Goal: Entertainment & Leisure: Browse casually

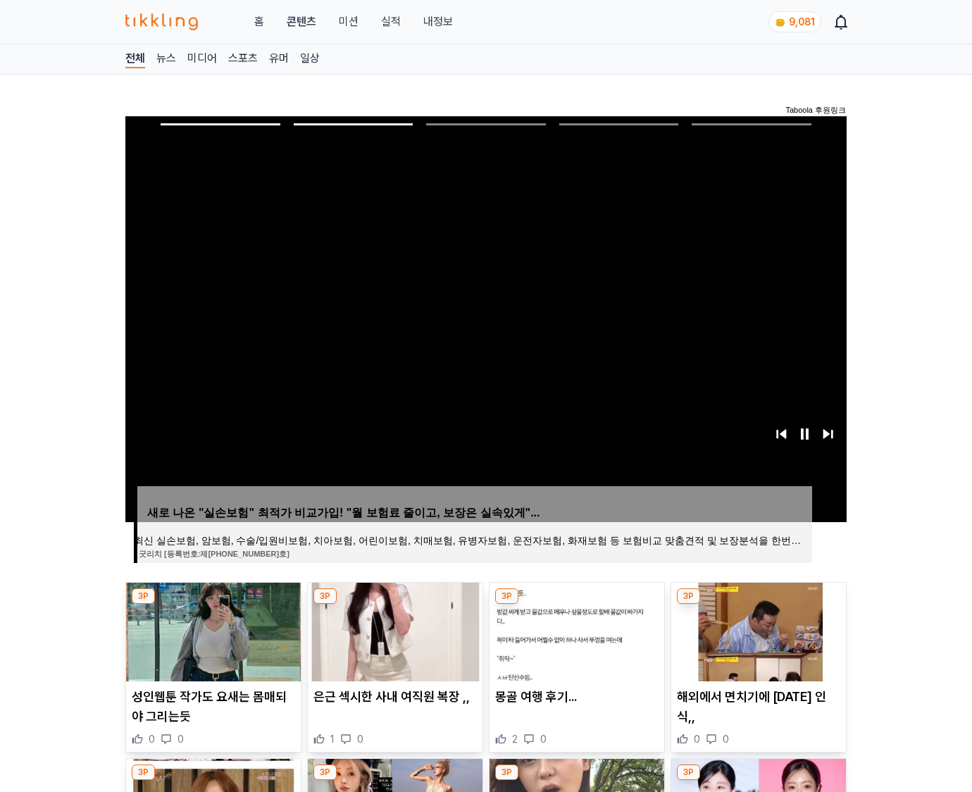
click at [756, 630] on img at bounding box center [758, 631] width 175 height 99
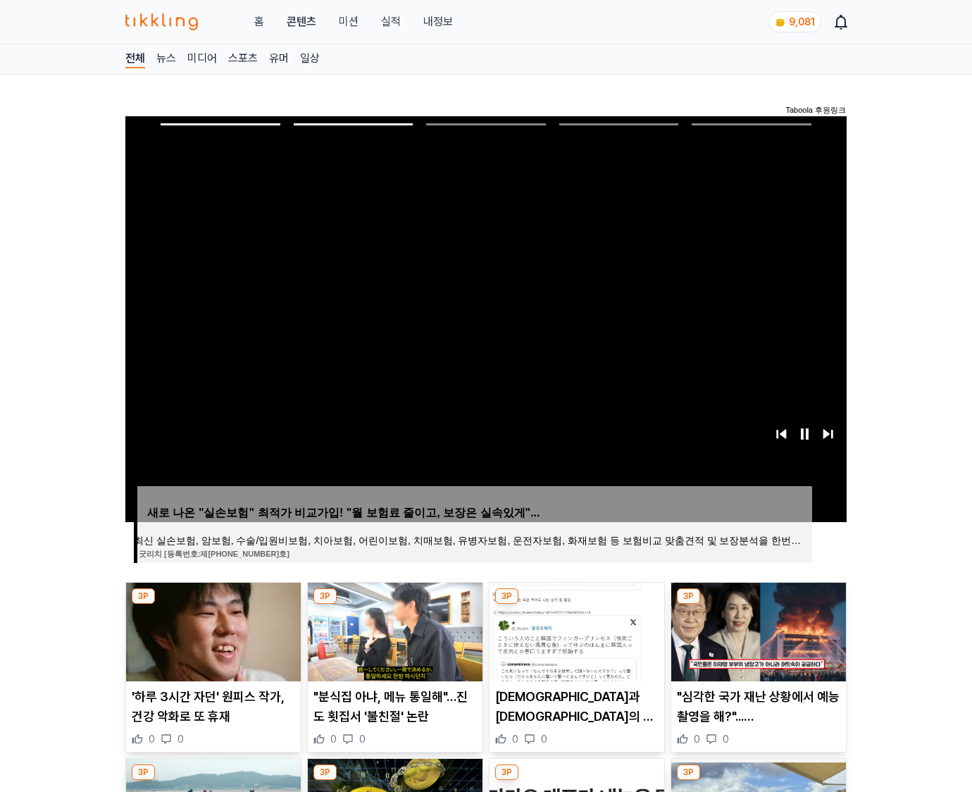
click at [756, 630] on img at bounding box center [758, 631] width 175 height 99
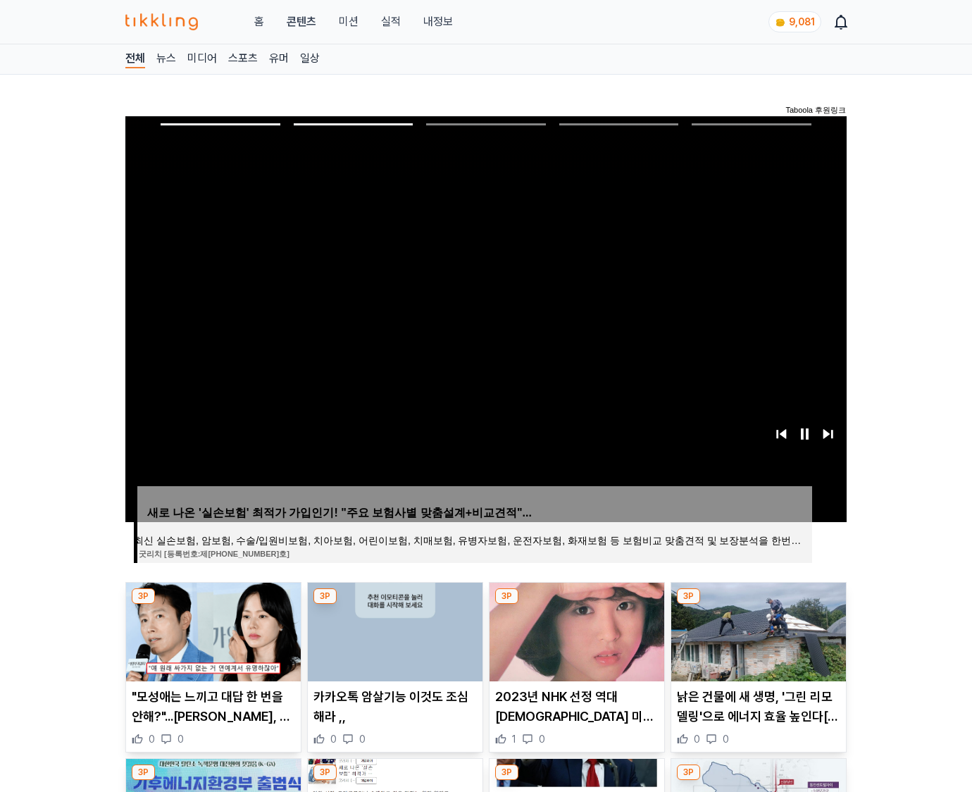
click at [756, 630] on img at bounding box center [758, 631] width 175 height 99
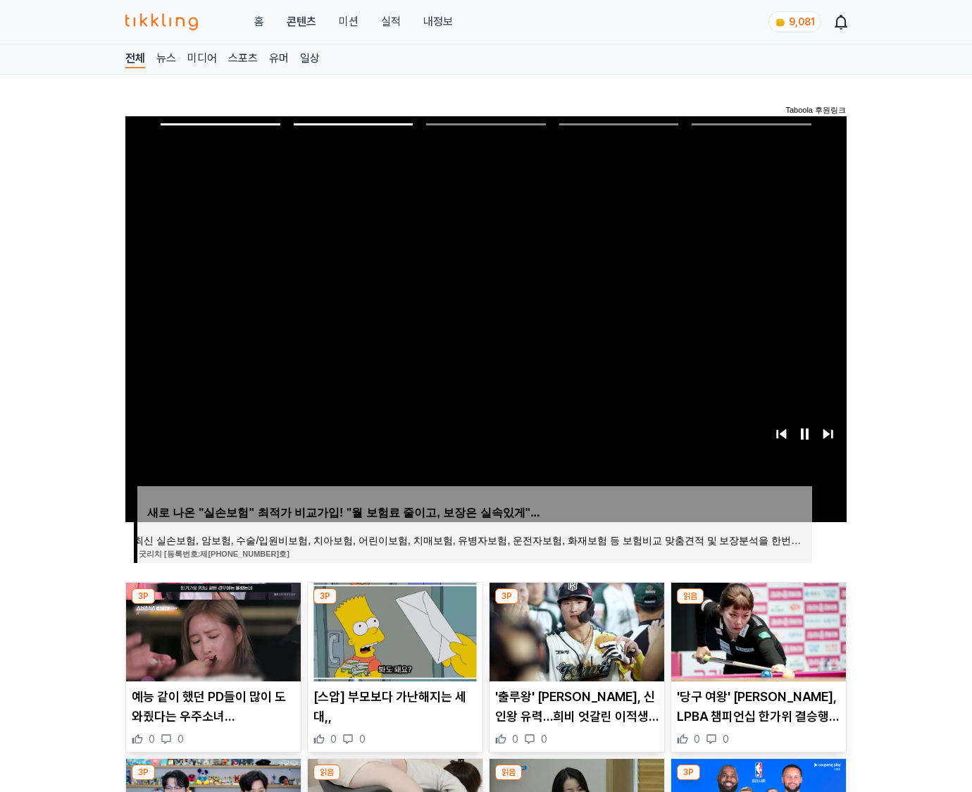
click at [756, 630] on img at bounding box center [758, 631] width 175 height 99
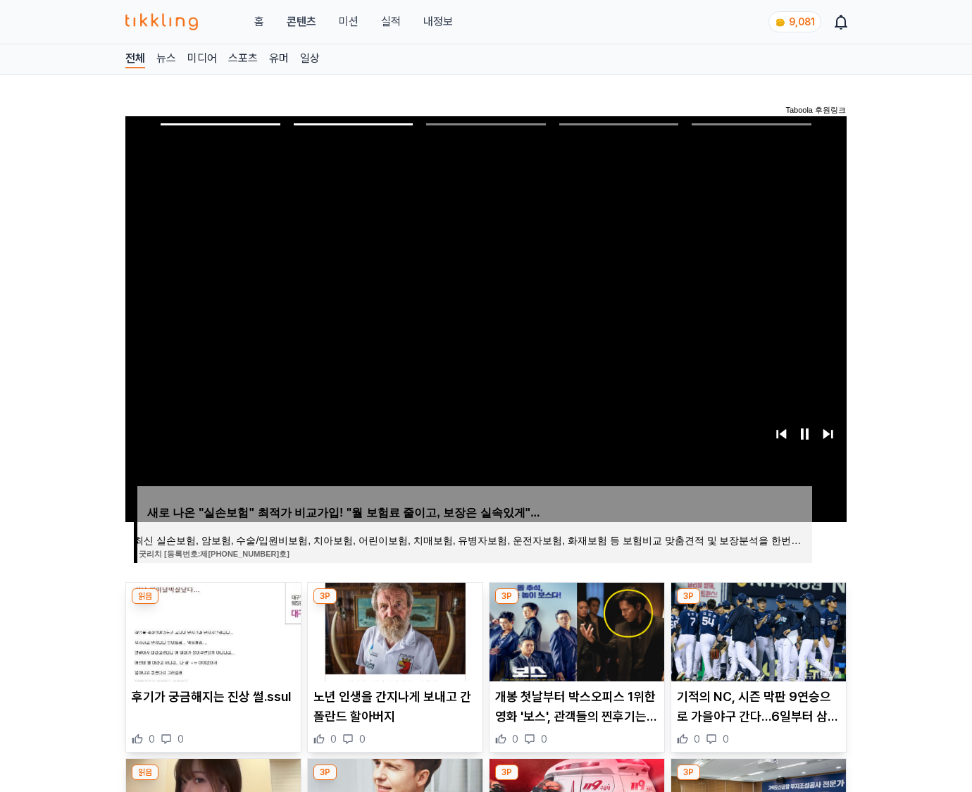
click at [756, 630] on img at bounding box center [758, 631] width 175 height 99
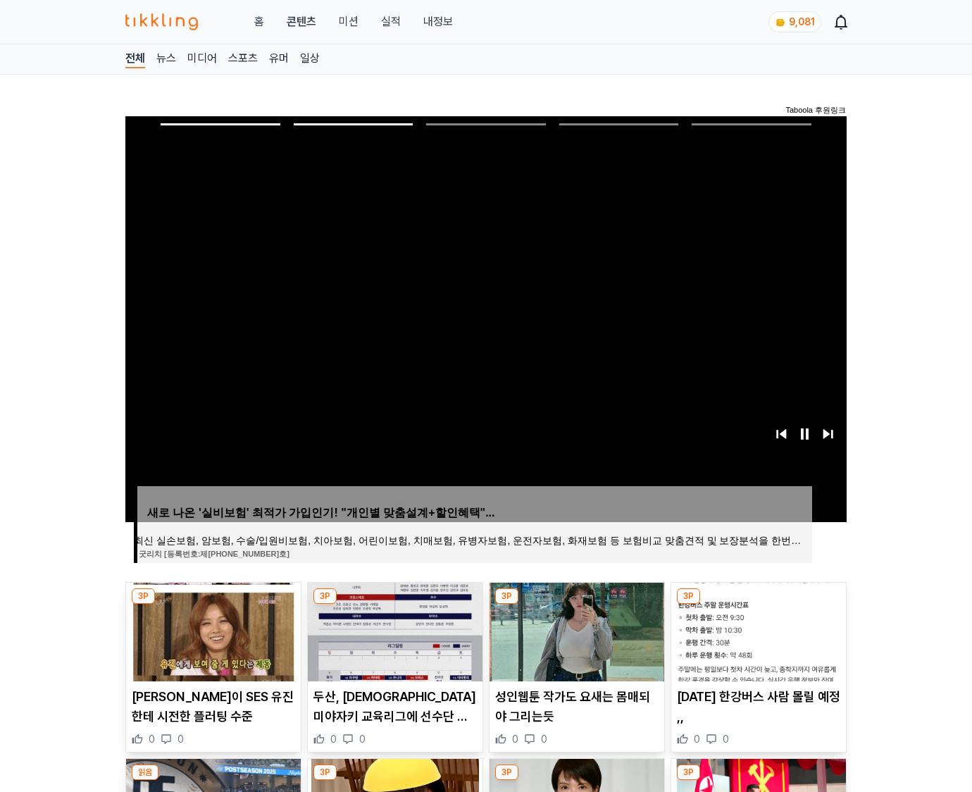
click at [756, 630] on img at bounding box center [758, 631] width 175 height 99
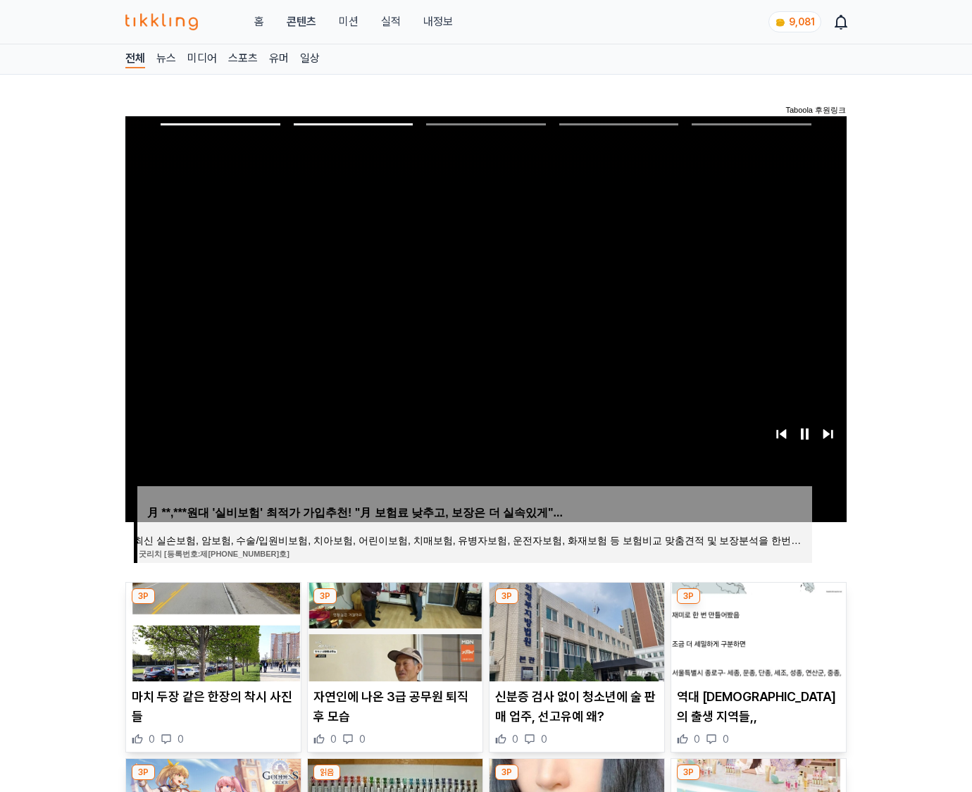
click at [756, 630] on img at bounding box center [758, 631] width 175 height 99
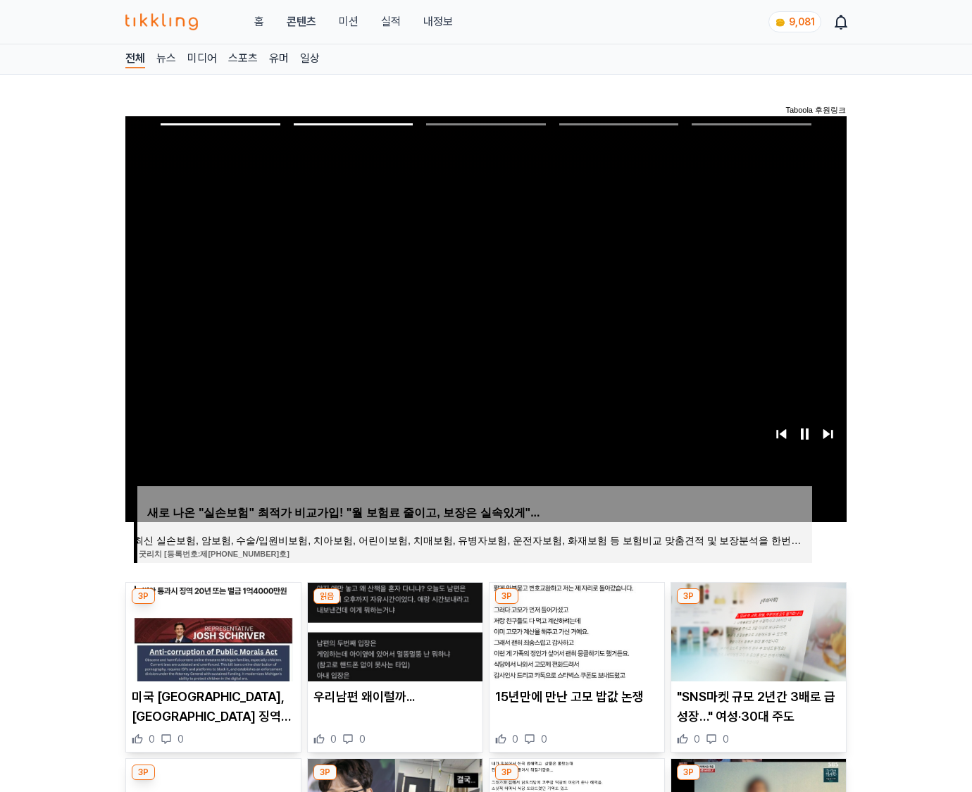
click at [756, 630] on img at bounding box center [758, 631] width 175 height 99
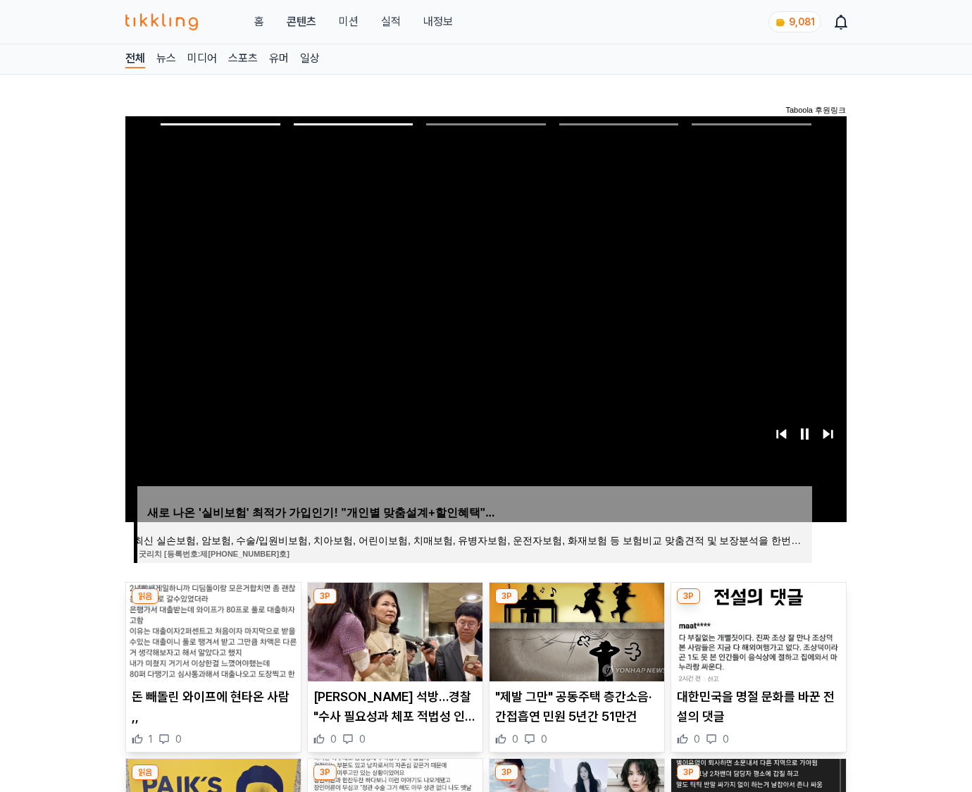
click at [756, 630] on img at bounding box center [758, 631] width 175 height 99
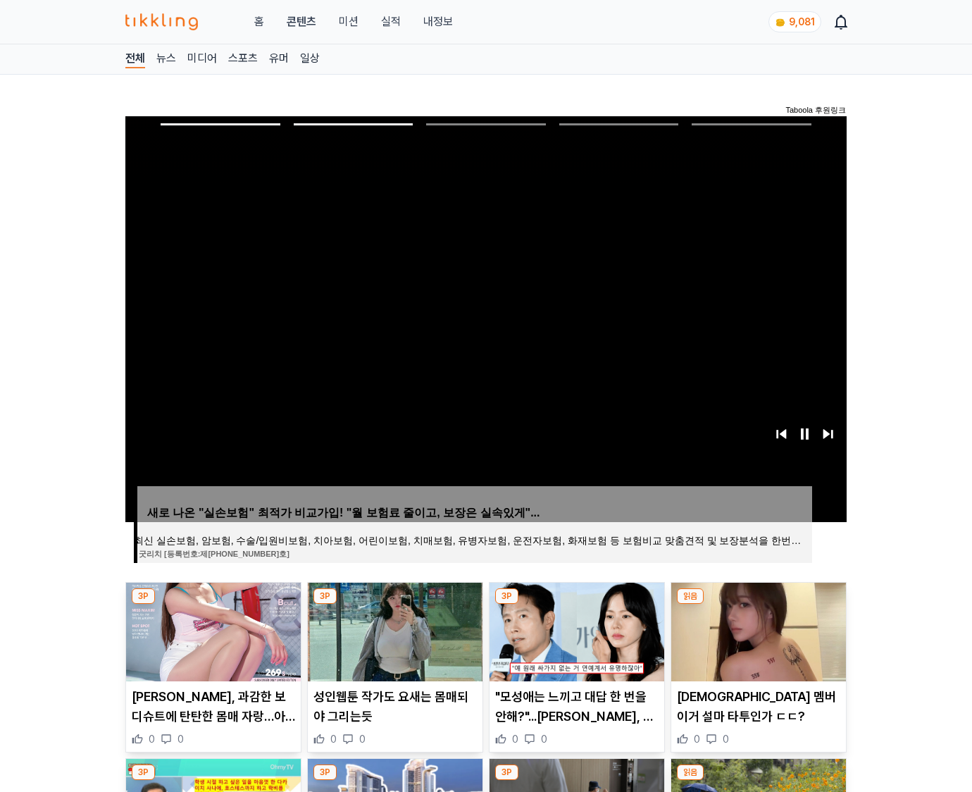
click at [756, 630] on img at bounding box center [758, 631] width 175 height 99
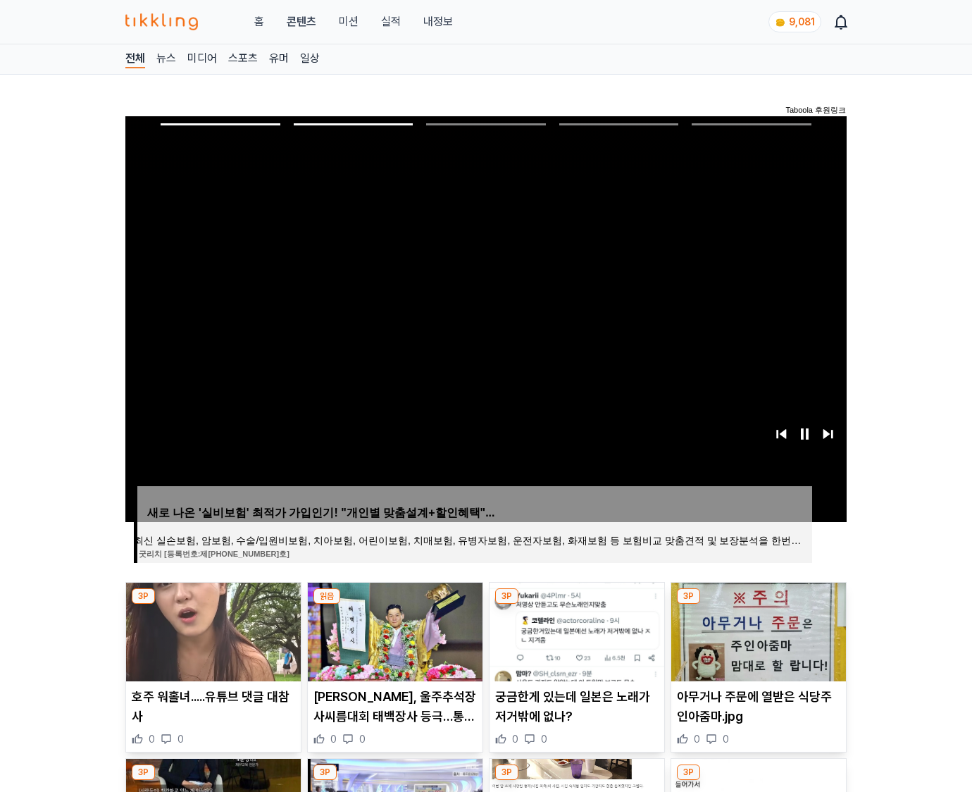
click at [756, 630] on img at bounding box center [758, 631] width 175 height 99
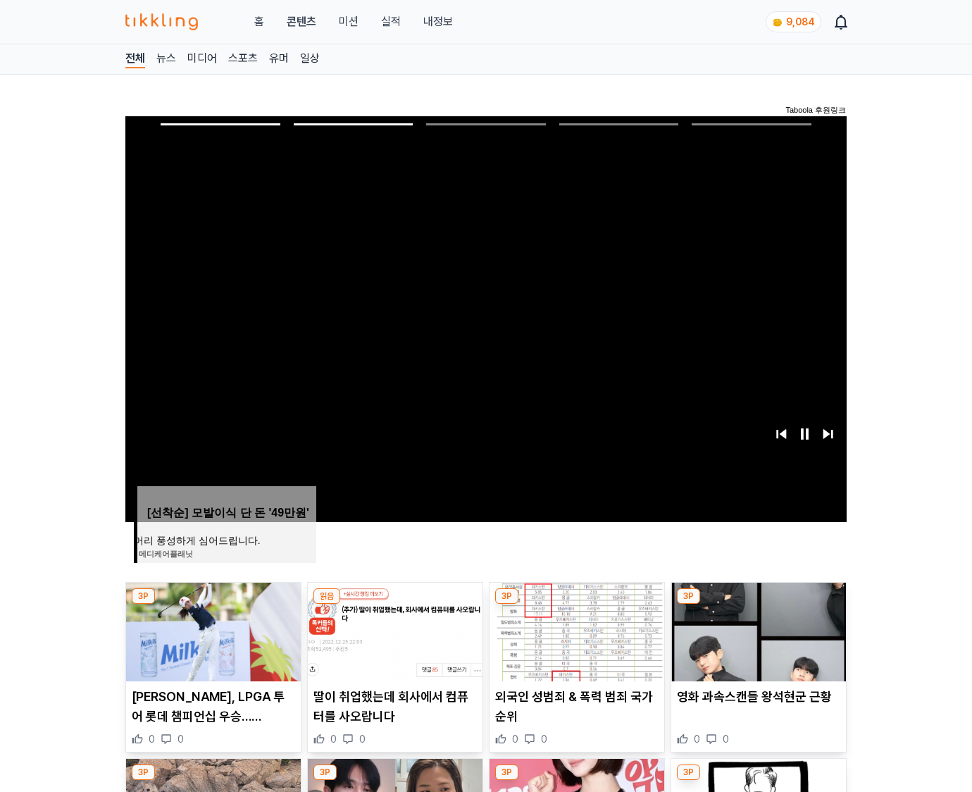
click at [756, 630] on img at bounding box center [758, 631] width 175 height 99
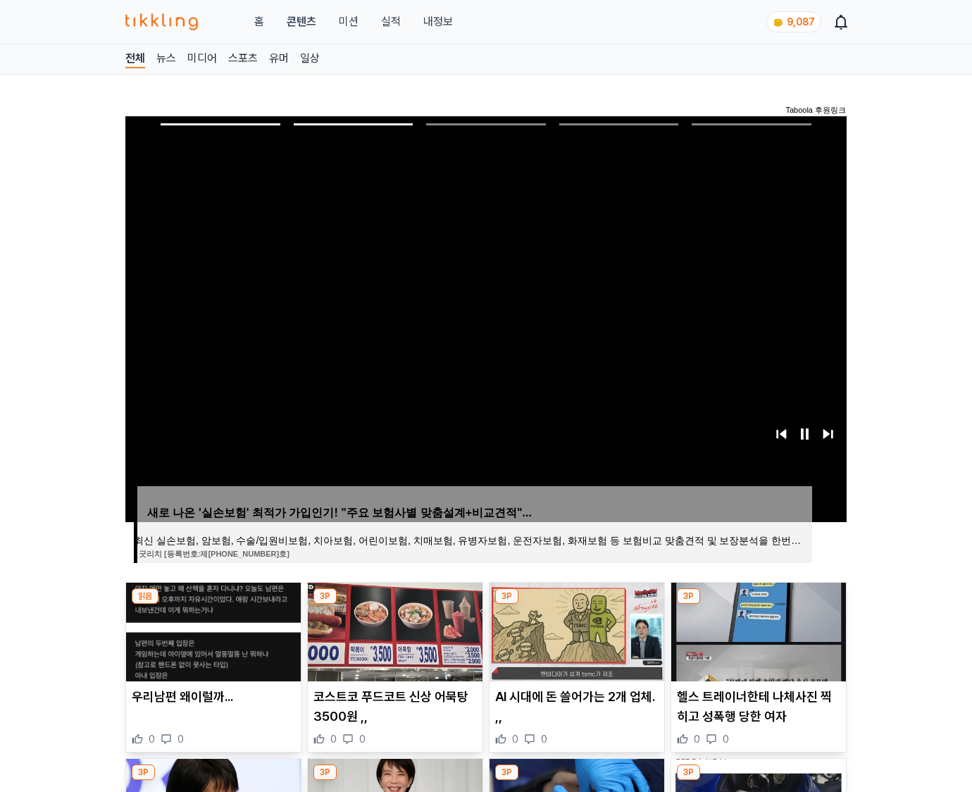
click at [756, 630] on img at bounding box center [758, 631] width 175 height 99
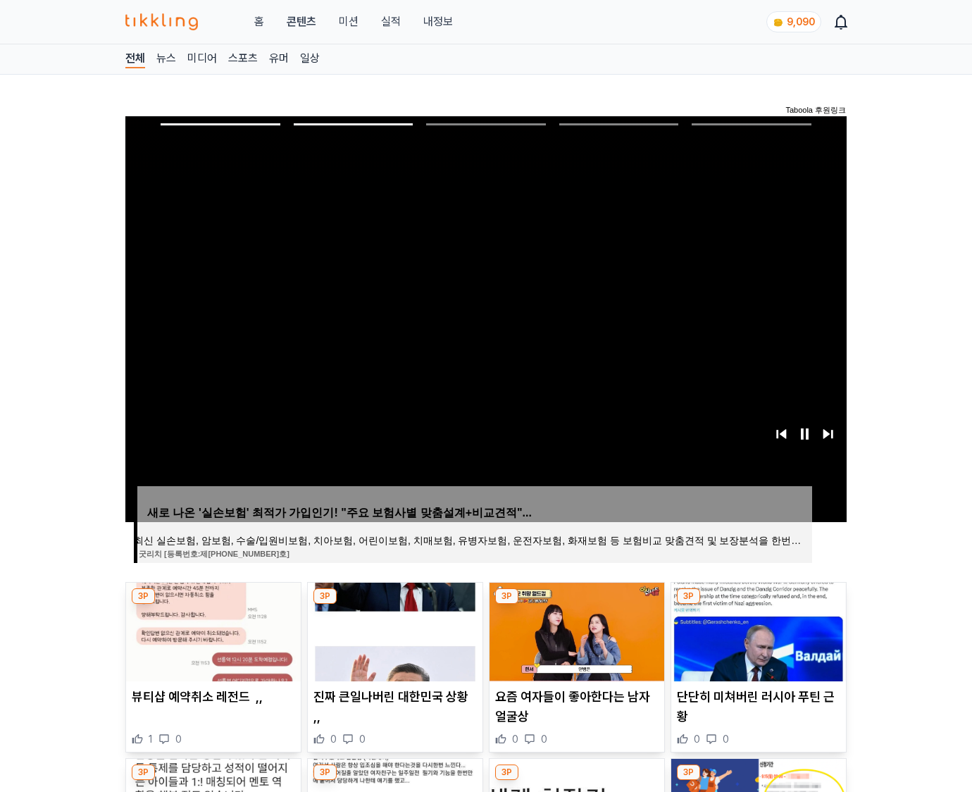
click at [756, 630] on img at bounding box center [758, 631] width 175 height 99
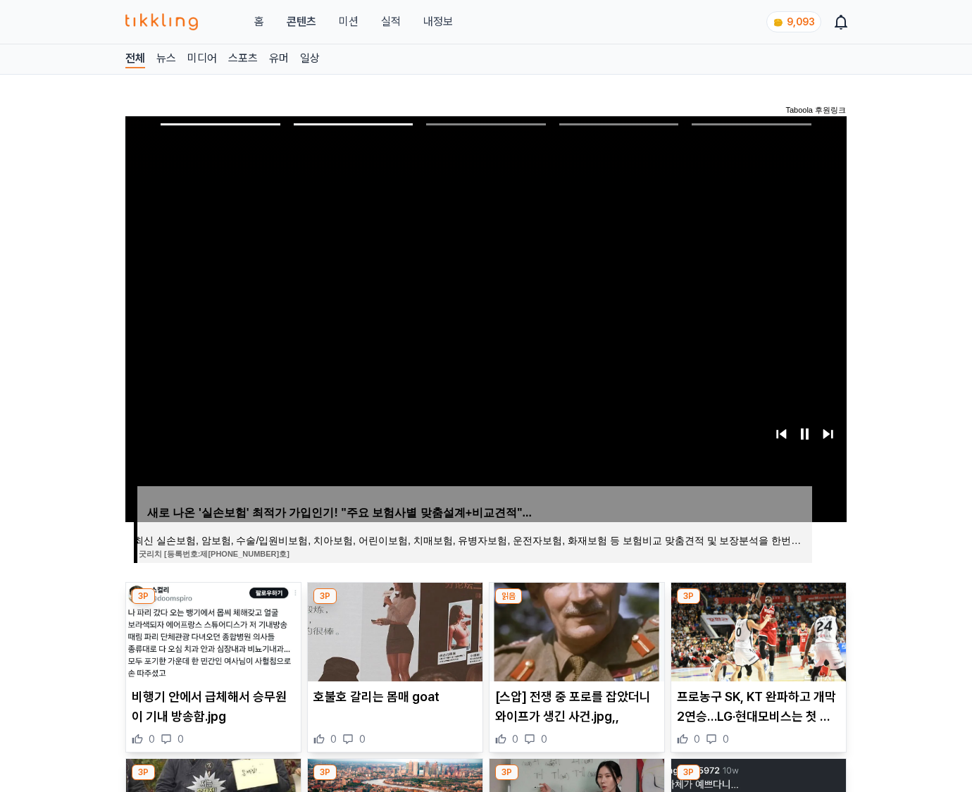
click at [756, 630] on img at bounding box center [758, 631] width 175 height 99
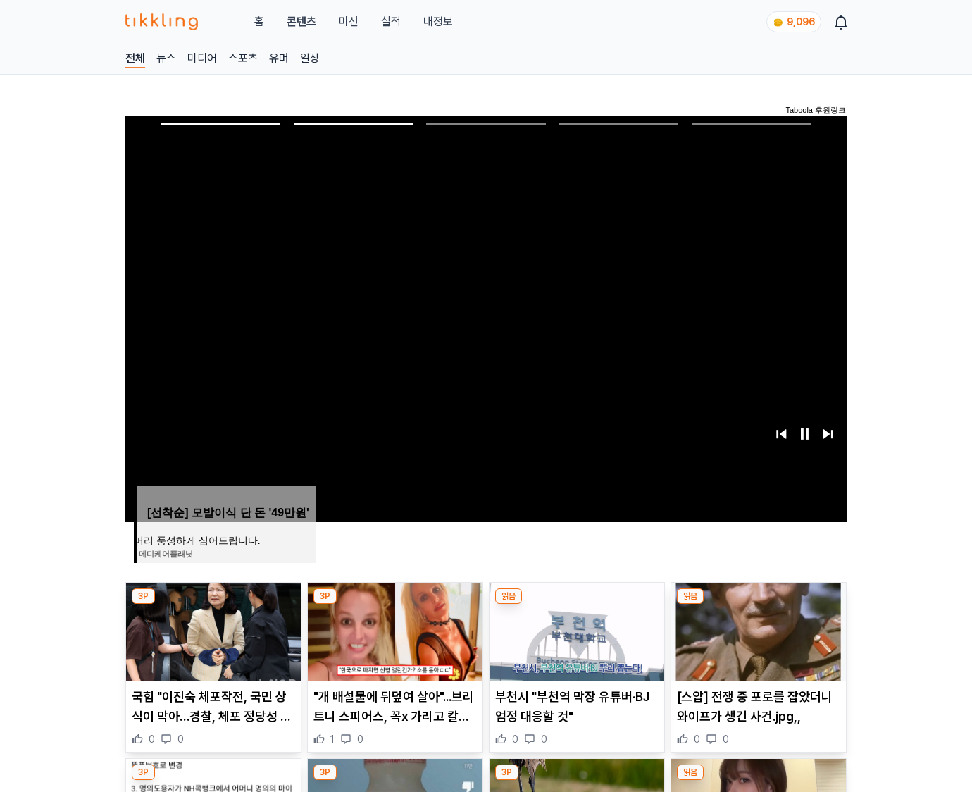
click at [756, 630] on img at bounding box center [758, 631] width 175 height 99
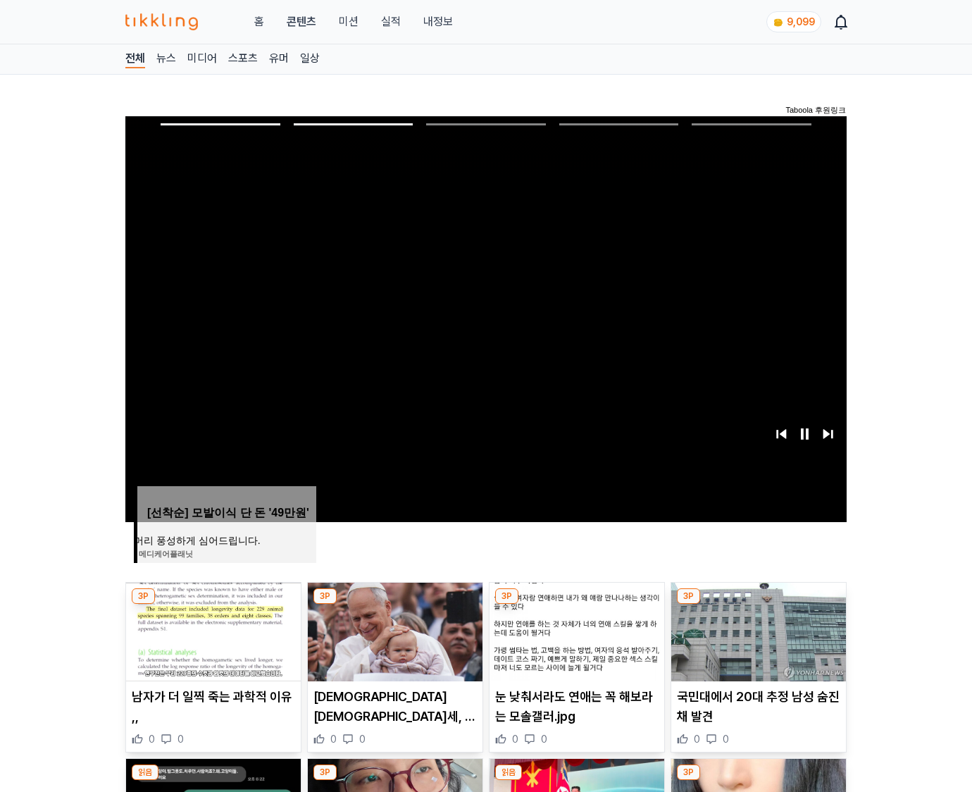
click at [756, 630] on img at bounding box center [758, 631] width 175 height 99
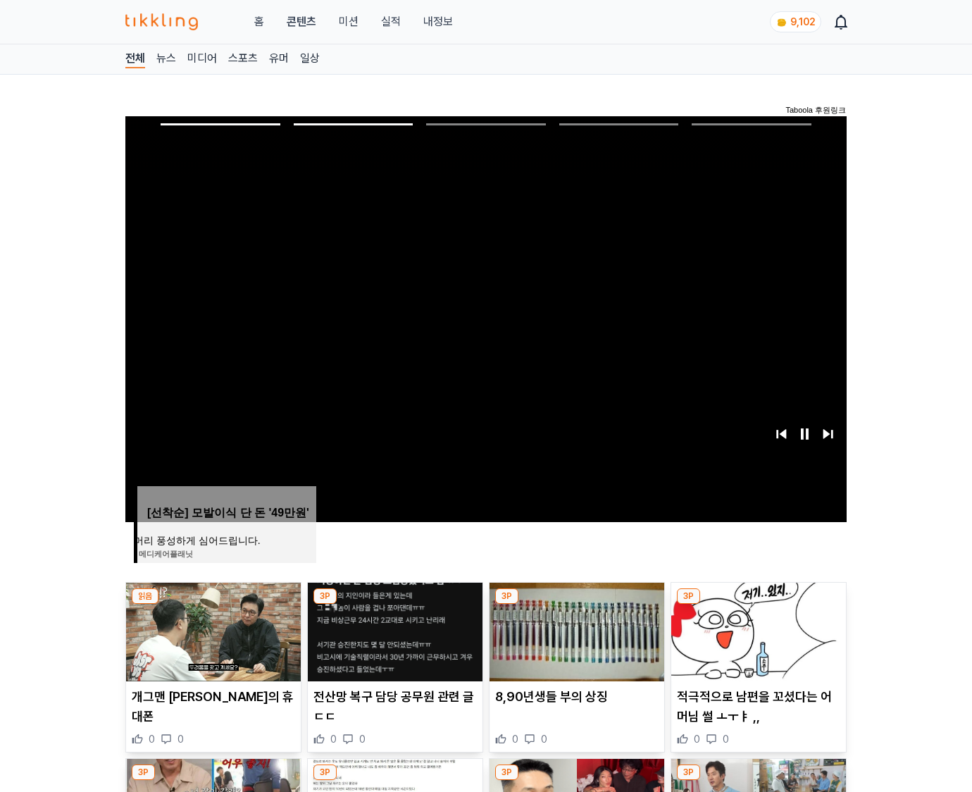
click at [756, 630] on img at bounding box center [758, 631] width 175 height 99
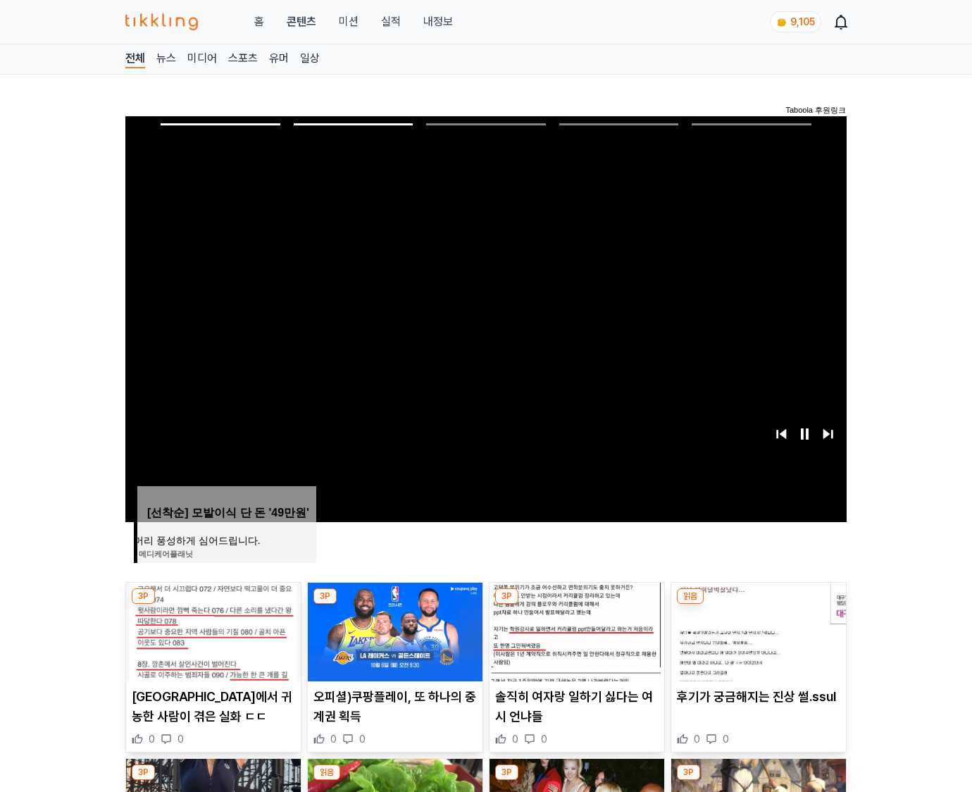
click at [756, 630] on img at bounding box center [758, 631] width 175 height 99
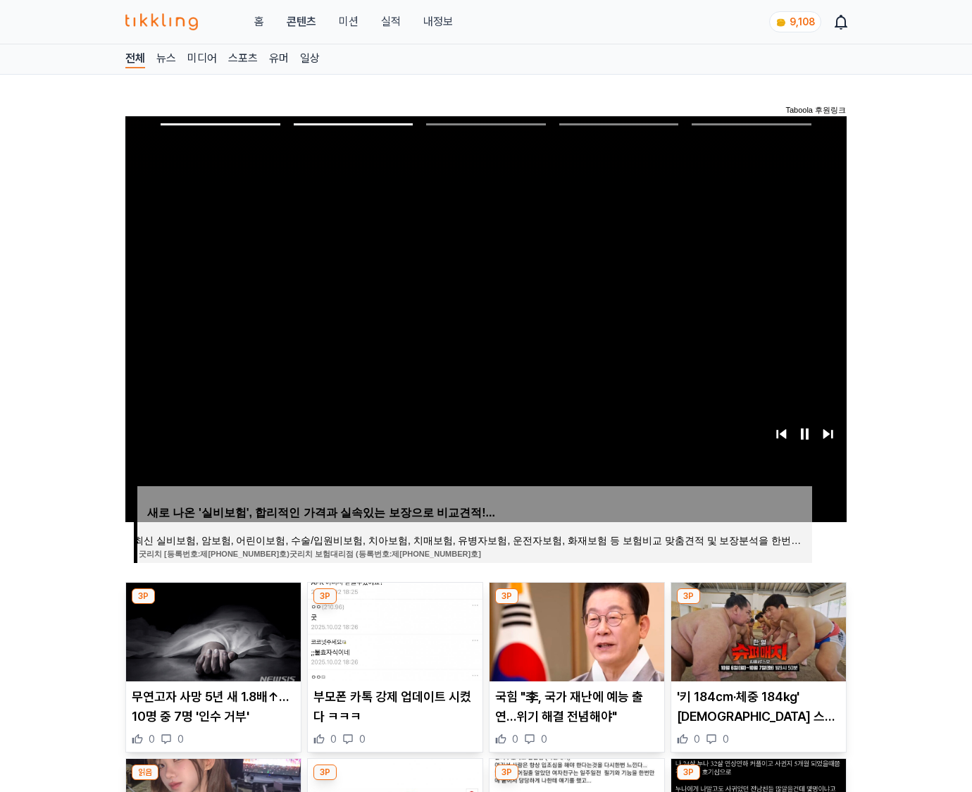
click at [756, 630] on img at bounding box center [758, 631] width 175 height 99
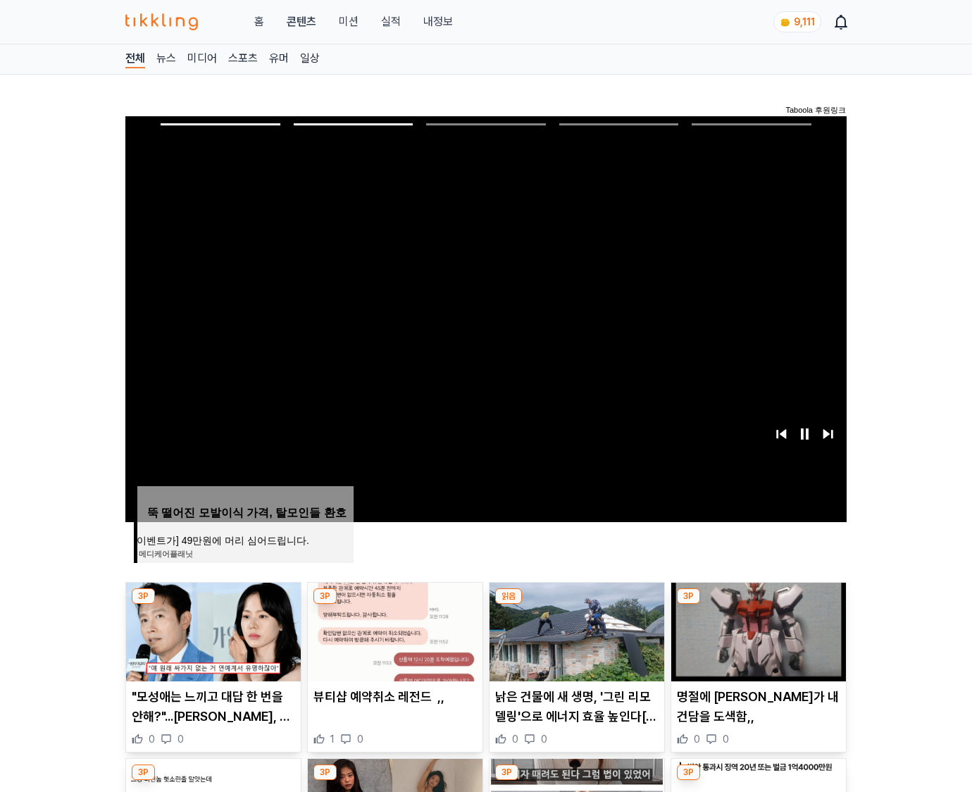
click at [756, 630] on img at bounding box center [758, 631] width 175 height 99
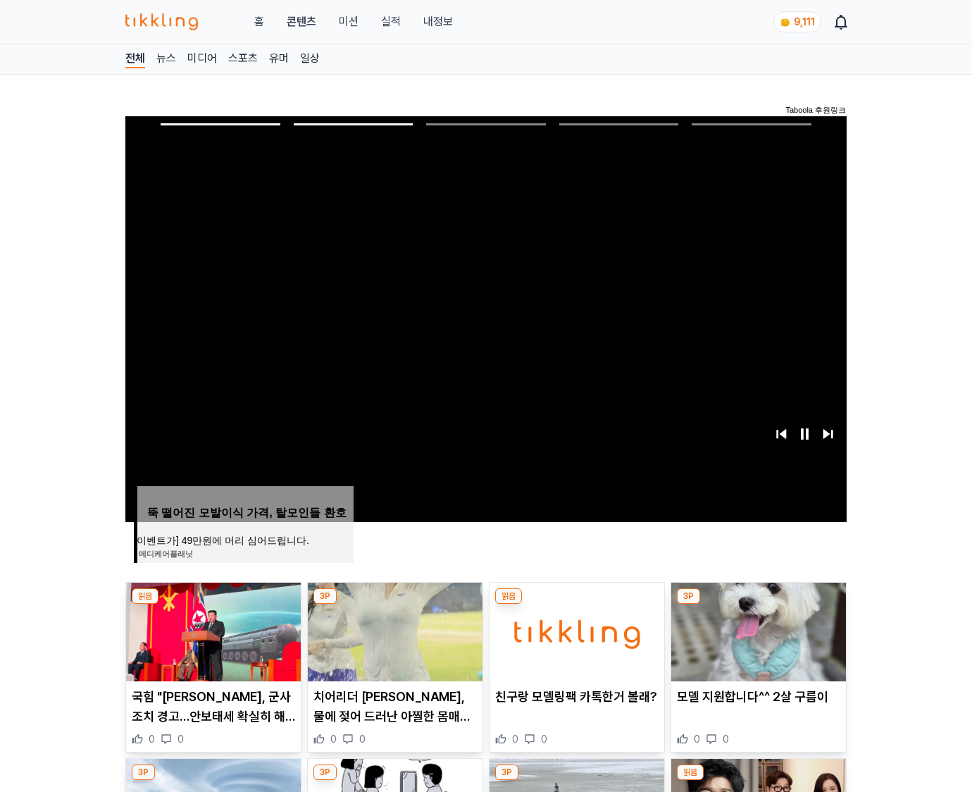
click at [756, 630] on img at bounding box center [758, 631] width 175 height 99
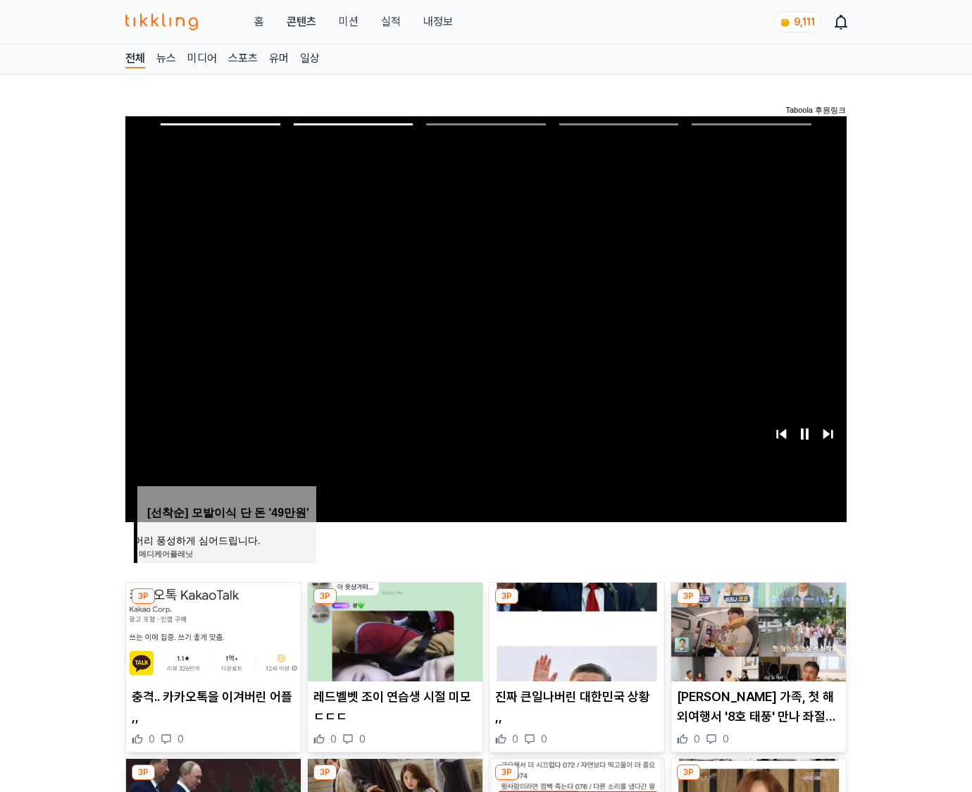
click at [756, 630] on img at bounding box center [758, 631] width 175 height 99
